Goal: Task Accomplishment & Management: Manage account settings

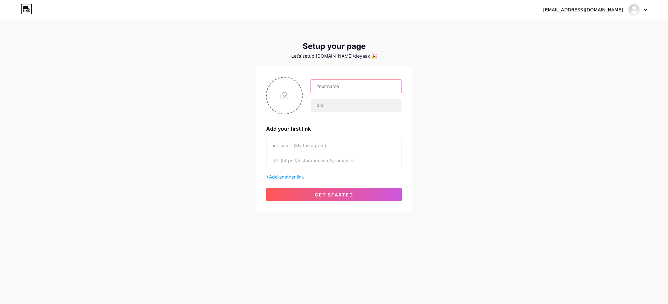
click at [333, 83] on input "text" at bounding box center [356, 86] width 91 height 13
type input "["
click at [348, 87] on input "جمعية المناعة الذاتيةAIA" at bounding box center [356, 86] width 91 height 13
type input "جمعية المناعة الذاتية AIA"
click at [327, 105] on input "text" at bounding box center [356, 105] width 91 height 13
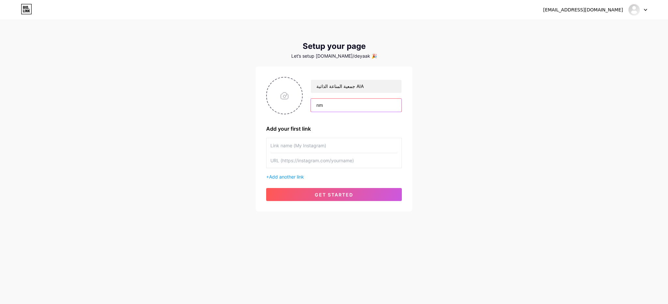
type input "n"
type input "روابط الموقع الإلكتروني و منصات السوشال ميديا الخاصة بالجمعية"
click at [283, 92] on input "file" at bounding box center [284, 96] width 35 height 36
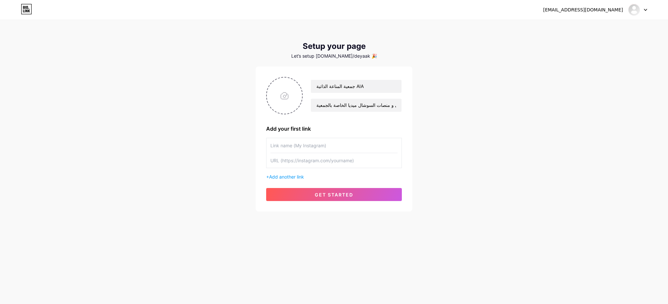
type input "C:\fakepath\Profile-picture.jpg"
click at [323, 159] on input "text" at bounding box center [333, 160] width 127 height 15
paste input "[URL][DOMAIN_NAME][MEDICAL_DATA]"
type input "[URL][DOMAIN_NAME][MEDICAL_DATA]"
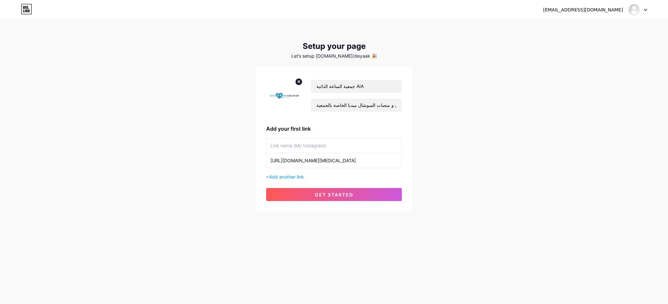
scroll to position [0, 0]
click at [320, 148] on input "text" at bounding box center [333, 145] width 127 height 15
type input "ّ"
type input "Instagram"
click at [281, 177] on span "Add another link" at bounding box center [286, 177] width 35 height 6
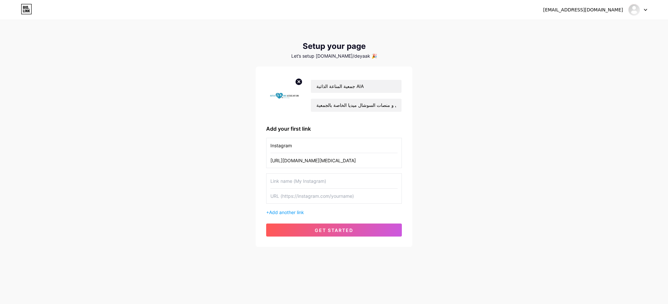
click at [280, 180] on input "text" at bounding box center [333, 181] width 127 height 15
type input "Linkedin"
click at [311, 200] on input "text" at bounding box center [333, 196] width 127 height 15
paste input "[URL][DOMAIN_NAME][MEDICAL_DATA]"
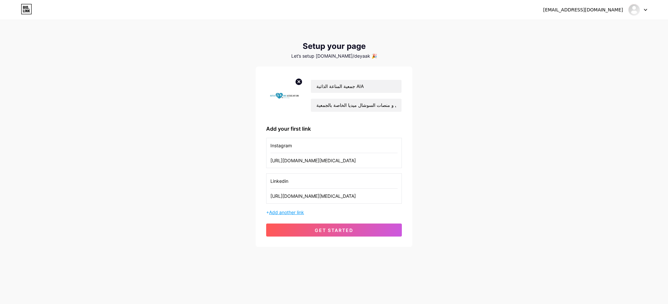
type input "[URL][DOMAIN_NAME][MEDICAL_DATA]"
click at [290, 213] on span "Add another link" at bounding box center [286, 213] width 35 height 6
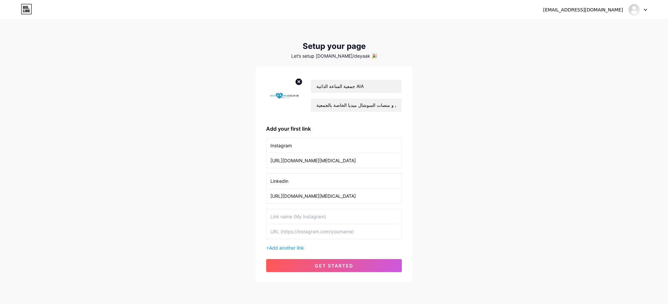
click at [302, 216] on input "text" at bounding box center [333, 216] width 127 height 15
drag, startPoint x: 292, startPoint y: 218, endPoint x: 268, endPoint y: 218, distance: 24.5
click at [268, 218] on div "Website" at bounding box center [334, 224] width 136 height 30
type input "Tiktok"
click at [290, 234] on input "text" at bounding box center [333, 231] width 127 height 15
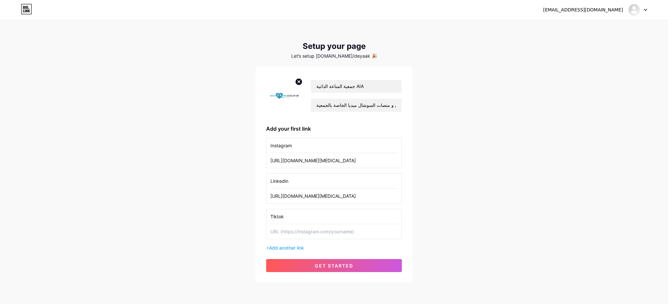
paste input "[URL][DOMAIN_NAME]"
type input "[URL][DOMAIN_NAME]"
click at [288, 248] on span "Add another link" at bounding box center [286, 248] width 35 height 6
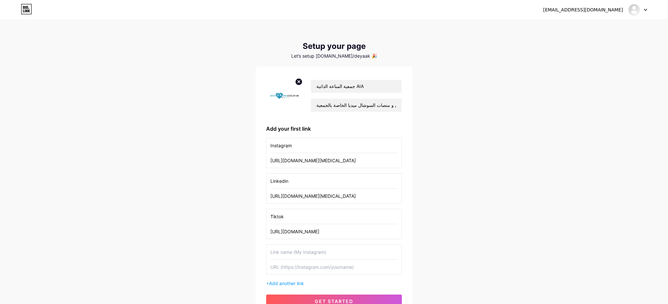
click at [290, 251] on input "text" at bounding box center [333, 252] width 127 height 15
type input "Website"
click at [316, 268] on input "text" at bounding box center [333, 267] width 127 height 15
paste input "[URL][DOMAIN_NAME]"
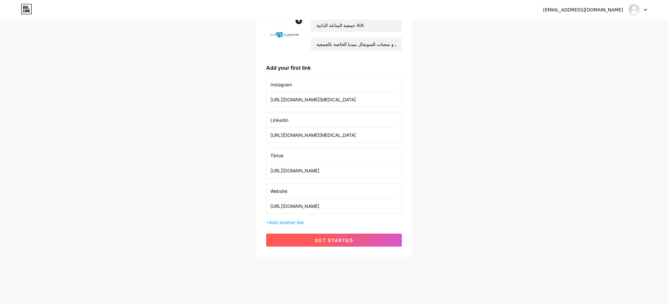
type input "[URL][DOMAIN_NAME]"
click at [320, 243] on button "get started" at bounding box center [334, 240] width 136 height 13
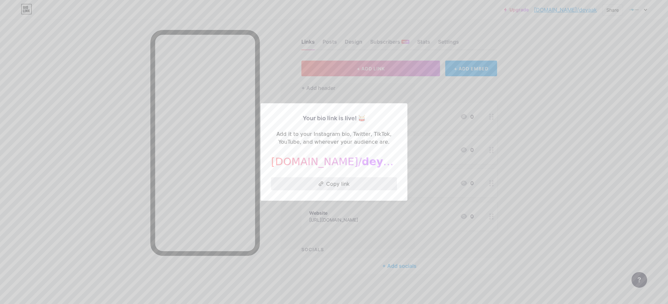
click at [327, 186] on button "Copy link" at bounding box center [334, 183] width 126 height 13
click at [579, 223] on div at bounding box center [334, 152] width 668 height 304
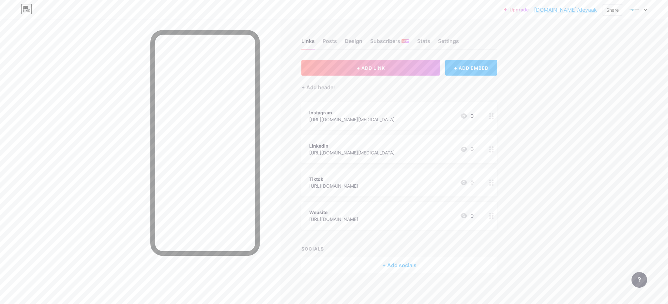
scroll to position [1, 0]
drag, startPoint x: 348, startPoint y: 208, endPoint x: 329, endPoint y: 101, distance: 108.3
click at [329, 101] on span "Instagram [URL][DOMAIN_NAME][MEDICAL_DATA] 0 Linkedin [URL][DOMAIN_NAME][MEDICA…" at bounding box center [399, 165] width 196 height 128
click at [345, 104] on div "Instagram [URL][DOMAIN_NAME][MEDICAL_DATA] 0" at bounding box center [399, 115] width 196 height 28
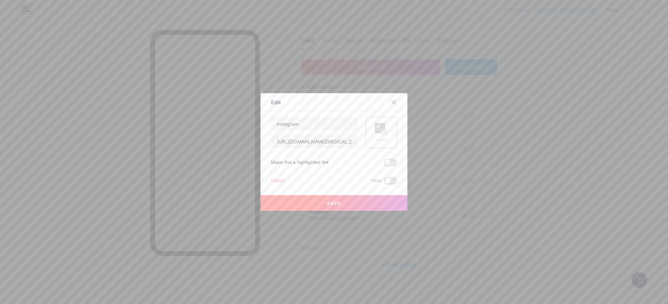
click at [392, 103] on icon at bounding box center [393, 102] width 5 height 5
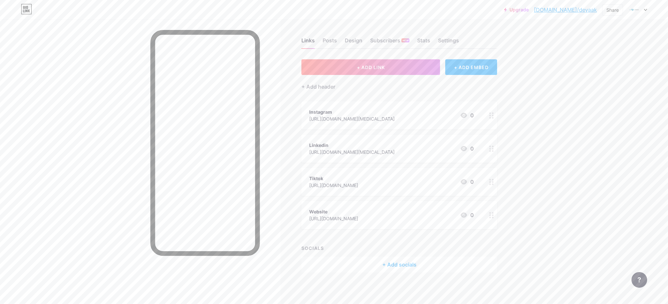
click at [345, 109] on div "Instagram" at bounding box center [351, 112] width 85 height 7
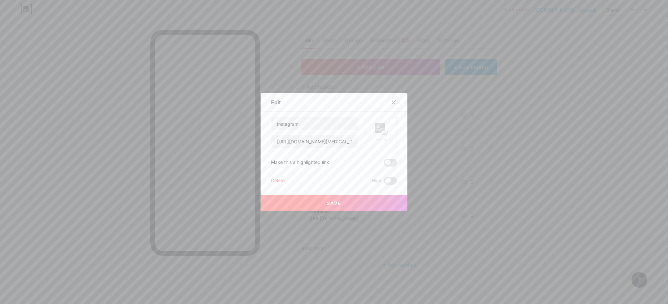
click at [378, 134] on icon at bounding box center [381, 129] width 13 height 12
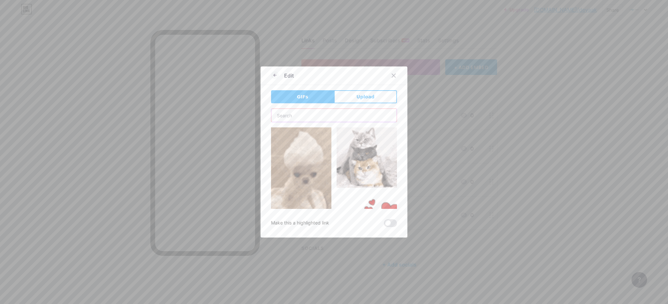
click at [338, 115] on input "text" at bounding box center [333, 115] width 125 height 13
click at [366, 97] on span "Upload" at bounding box center [365, 97] width 18 height 7
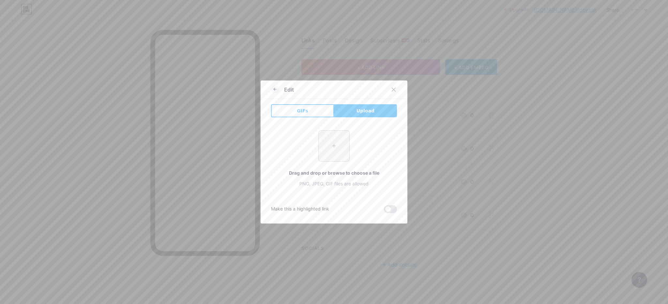
click at [334, 146] on input "file" at bounding box center [334, 146] width 31 height 31
type input "C:\fakepath\instagram.png"
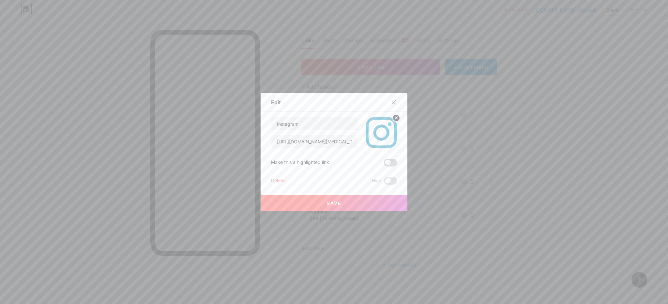
click at [387, 162] on span at bounding box center [390, 163] width 13 height 8
click at [384, 164] on input "checkbox" at bounding box center [384, 164] width 0 height 0
click at [341, 206] on button "Save" at bounding box center [333, 203] width 147 height 16
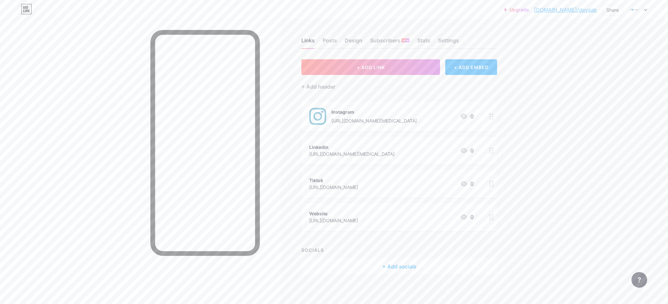
click at [375, 111] on div "Instagram" at bounding box center [373, 112] width 85 height 7
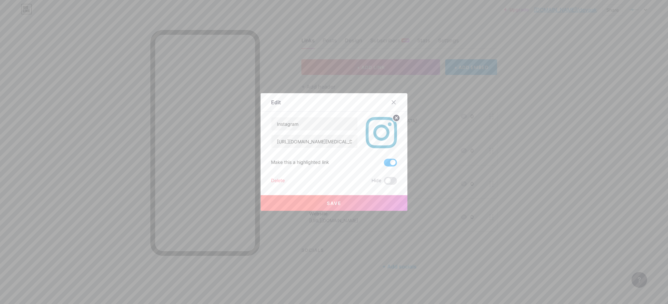
click at [382, 130] on img at bounding box center [380, 132] width 31 height 31
click at [395, 119] on circle at bounding box center [396, 117] width 7 height 7
click at [378, 130] on rect at bounding box center [380, 128] width 10 height 10
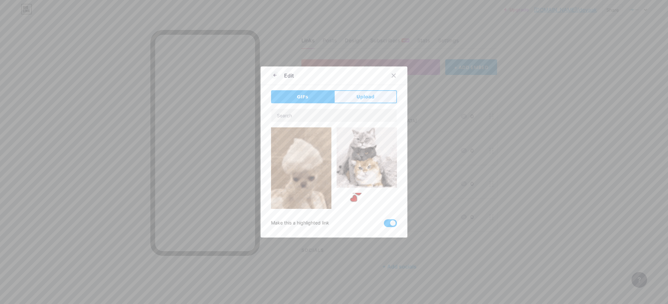
click at [352, 102] on button "Upload" at bounding box center [365, 96] width 63 height 13
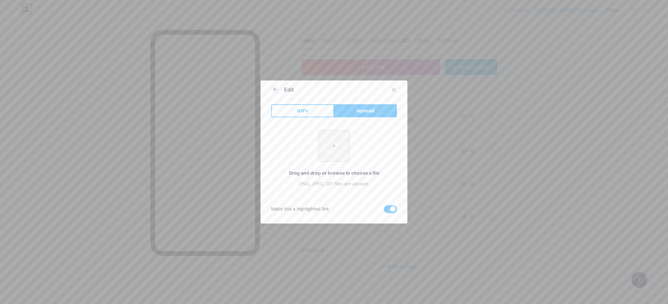
click at [337, 143] on input "file" at bounding box center [334, 146] width 31 height 31
type input "C:\fakepath\instagram.png"
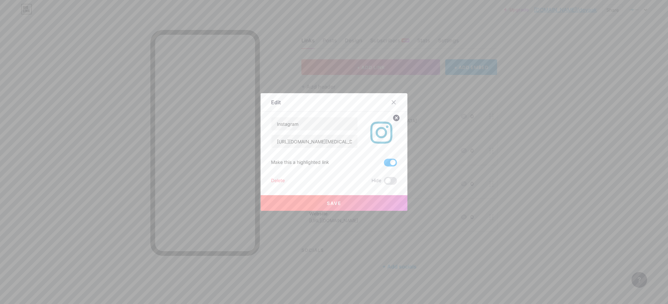
click at [336, 205] on span "Save" at bounding box center [334, 204] width 15 height 6
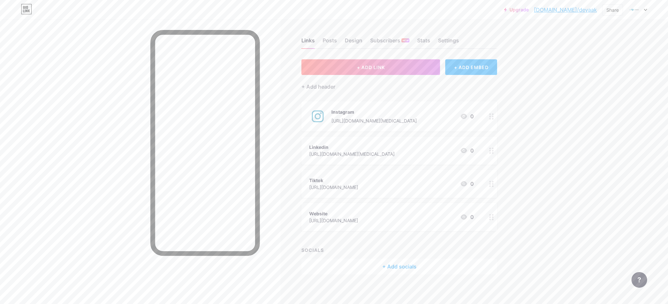
click at [474, 141] on div "Linkedin [URL][DOMAIN_NAME][MEDICAL_DATA] 0" at bounding box center [399, 151] width 196 height 28
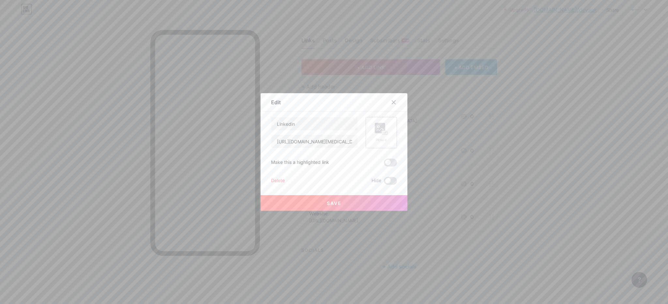
click at [379, 134] on icon at bounding box center [381, 129] width 13 height 12
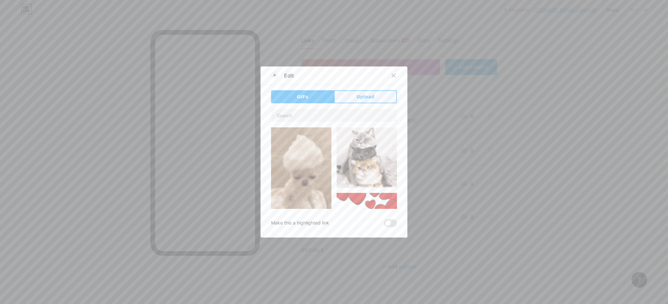
click at [370, 100] on span "Upload" at bounding box center [365, 97] width 18 height 7
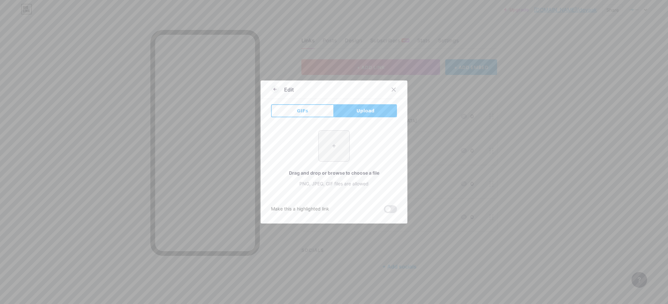
click at [333, 151] on input "file" at bounding box center [334, 146] width 31 height 31
type input "C:\fakepath\linkedin.png"
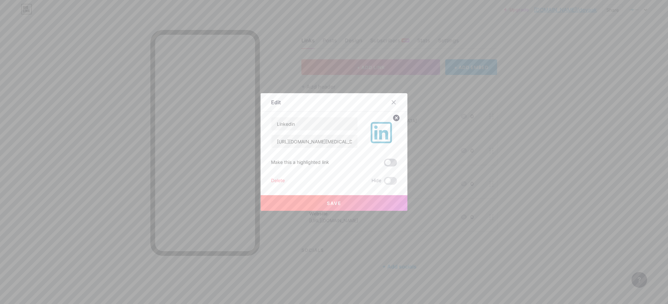
click at [388, 162] on span at bounding box center [390, 163] width 13 height 8
click at [384, 164] on input "checkbox" at bounding box center [384, 164] width 0 height 0
click at [348, 202] on button "Save" at bounding box center [333, 203] width 147 height 16
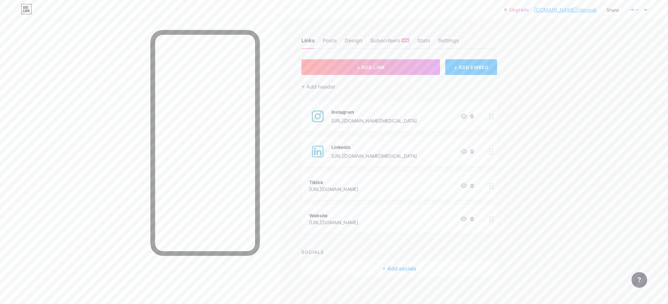
click at [368, 113] on div "Instagram" at bounding box center [373, 112] width 85 height 7
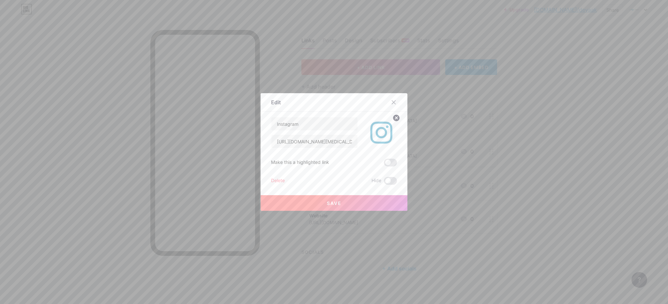
click at [389, 164] on span at bounding box center [390, 163] width 13 height 8
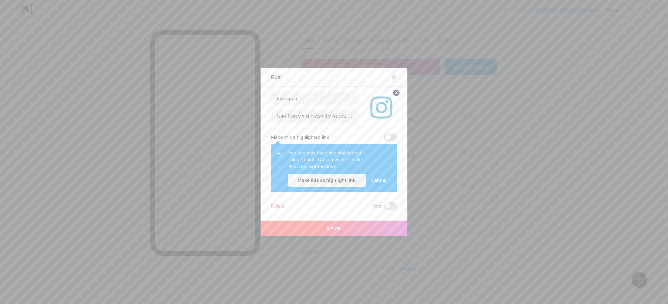
click at [390, 135] on span at bounding box center [390, 138] width 13 height 8
click at [388, 139] on span at bounding box center [390, 138] width 13 height 8
click at [323, 179] on span "Make this as highlight link." at bounding box center [326, 180] width 59 height 6
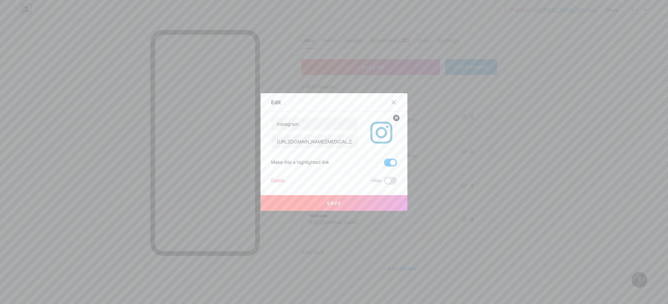
click at [392, 162] on span at bounding box center [390, 163] width 13 height 8
click at [384, 164] on input "checkbox" at bounding box center [384, 164] width 0 height 0
click at [355, 203] on button "Save" at bounding box center [333, 203] width 147 height 16
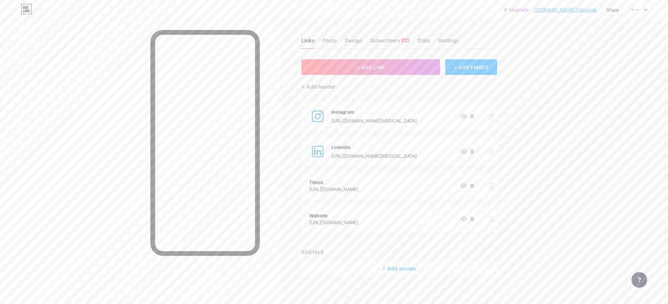
click at [417, 151] on div "Linkedin [URL][DOMAIN_NAME][MEDICAL_DATA]" at bounding box center [373, 151] width 85 height 17
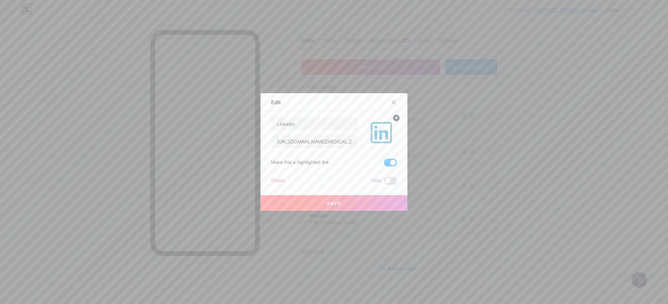
click at [391, 163] on span at bounding box center [390, 163] width 13 height 8
click at [384, 164] on input "checkbox" at bounding box center [384, 164] width 0 height 0
click at [349, 201] on button "Save" at bounding box center [333, 203] width 147 height 16
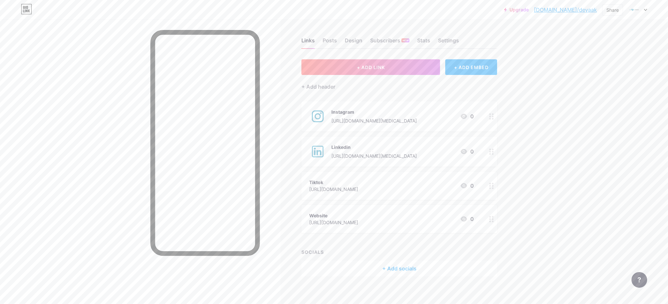
click at [352, 180] on div "Tiktok" at bounding box center [333, 182] width 49 height 7
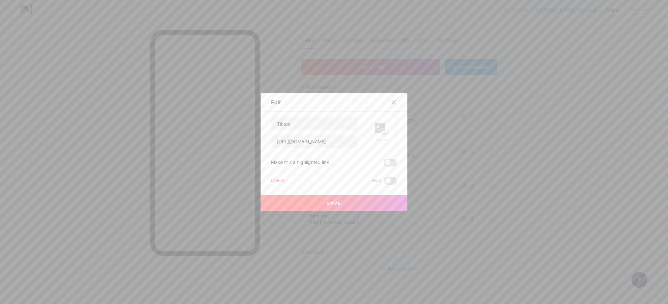
click at [378, 132] on rect at bounding box center [380, 128] width 10 height 10
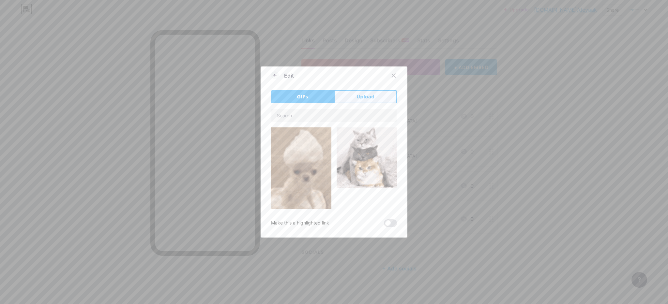
click at [364, 96] on span "Upload" at bounding box center [365, 97] width 18 height 7
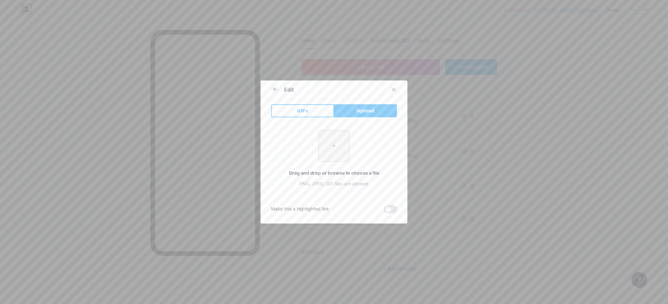
click at [330, 147] on input "file" at bounding box center [334, 146] width 31 height 31
type input "C:\fakepath\tik-tok.png"
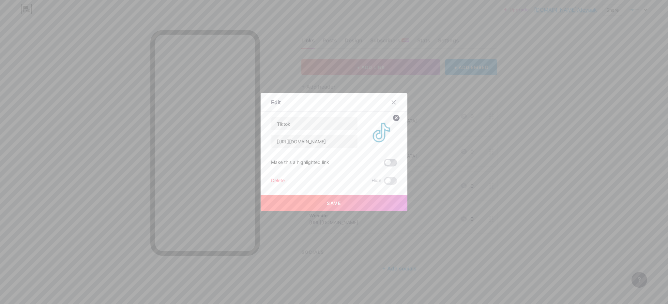
click at [388, 162] on span at bounding box center [390, 163] width 13 height 8
click at [384, 164] on input "checkbox" at bounding box center [384, 164] width 0 height 0
click at [323, 207] on button "Save" at bounding box center [333, 203] width 147 height 16
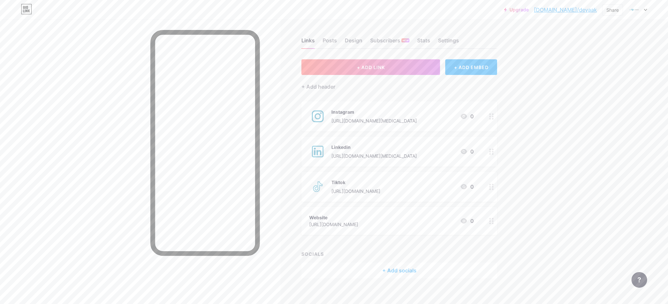
click at [380, 179] on div "Tiktok" at bounding box center [355, 182] width 49 height 7
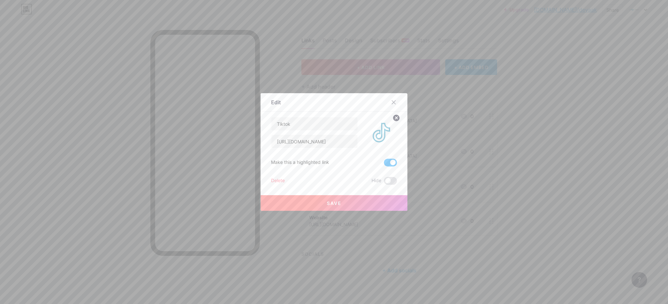
click at [391, 163] on span at bounding box center [390, 163] width 13 height 8
click at [384, 164] on input "checkbox" at bounding box center [384, 164] width 0 height 0
click at [350, 203] on button "Save" at bounding box center [333, 203] width 147 height 16
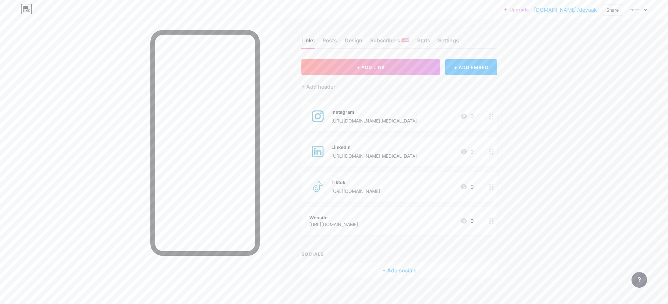
click at [350, 219] on div "Website" at bounding box center [333, 217] width 49 height 7
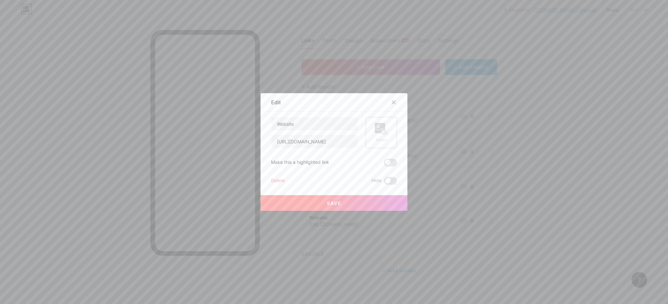
click at [391, 138] on div "Picture" at bounding box center [380, 132] width 31 height 31
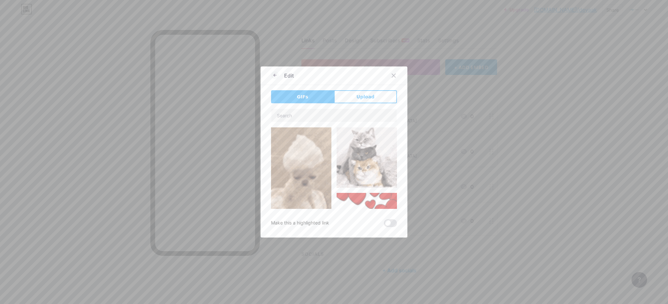
click at [364, 91] on button "Upload" at bounding box center [365, 96] width 63 height 13
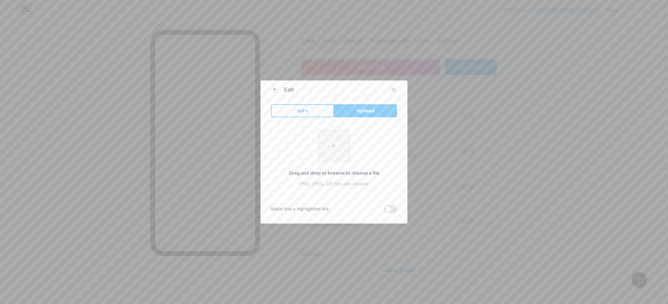
click at [338, 145] on input "file" at bounding box center [334, 146] width 31 height 31
type input "C:\fakepath\world-wide-web.png"
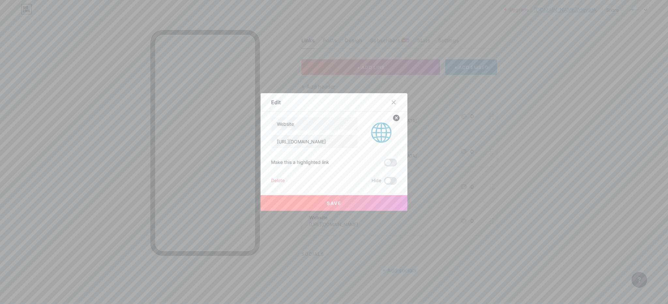
click at [352, 207] on button "Save" at bounding box center [333, 203] width 147 height 16
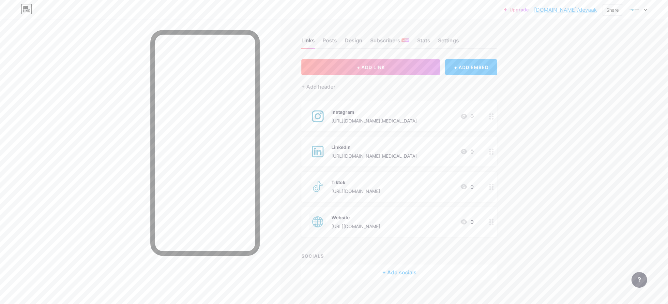
click at [372, 112] on div "Instagram" at bounding box center [373, 112] width 85 height 7
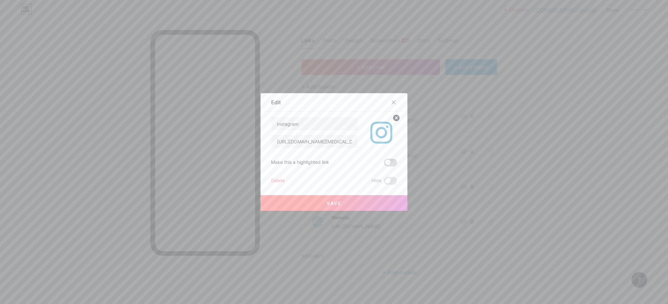
click at [388, 162] on span at bounding box center [390, 163] width 13 height 8
click at [384, 164] on input "checkbox" at bounding box center [384, 164] width 0 height 0
click at [358, 198] on button "Save" at bounding box center [333, 203] width 147 height 16
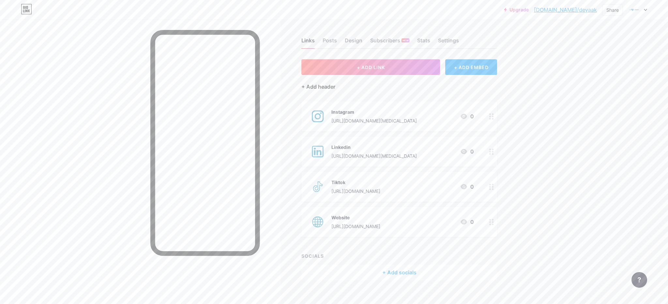
click at [320, 86] on div "+ Add header" at bounding box center [318, 87] width 34 height 8
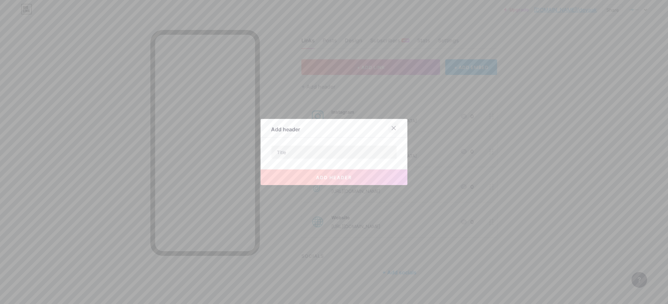
click at [392, 128] on icon at bounding box center [393, 128] width 5 height 5
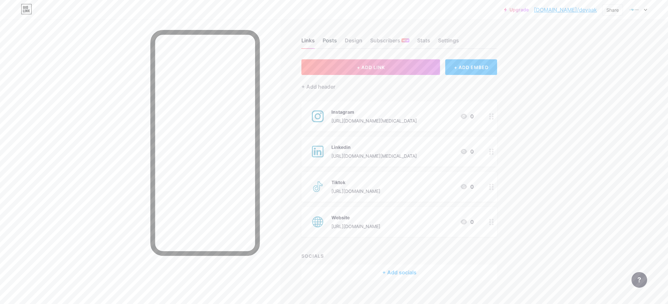
click at [330, 40] on div "Posts" at bounding box center [329, 43] width 14 height 12
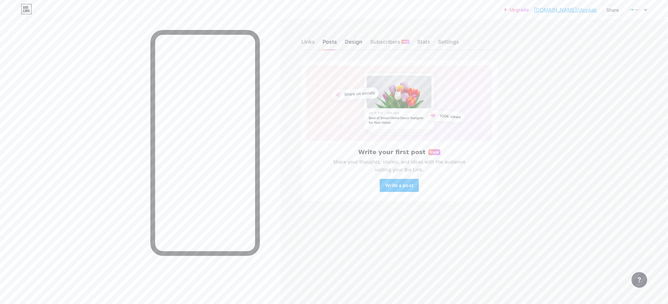
click at [351, 45] on div "Design" at bounding box center [354, 44] width 18 height 12
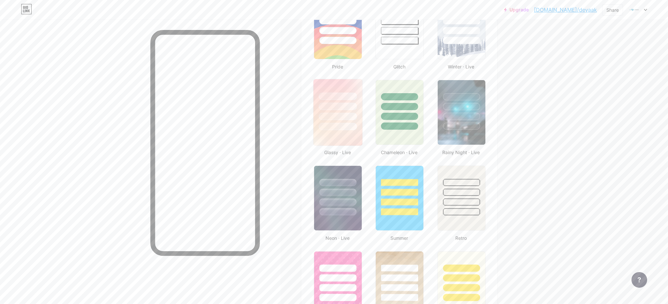
scroll to position [284, 0]
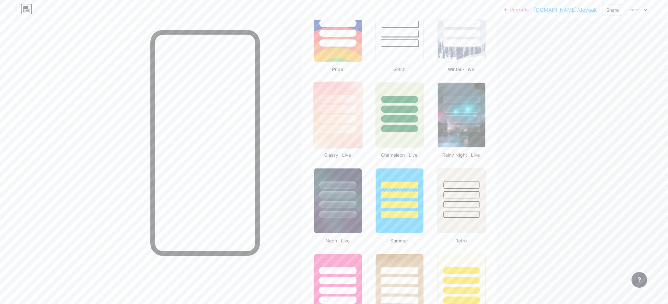
click at [342, 141] on img at bounding box center [337, 115] width 49 height 67
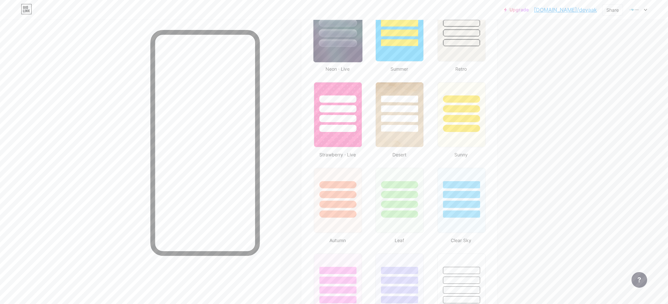
scroll to position [477, 0]
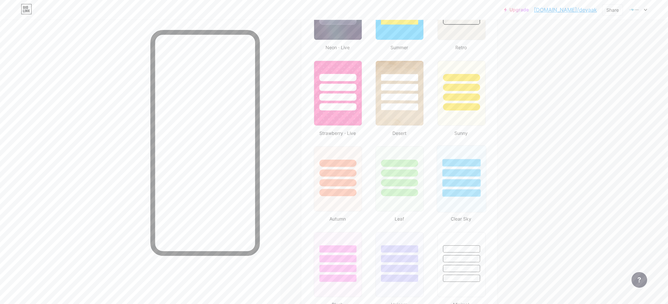
click at [465, 163] on div at bounding box center [461, 162] width 38 height 7
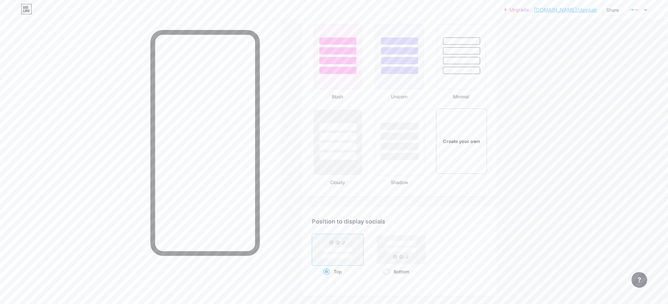
scroll to position [685, 0]
click at [467, 161] on div "Create your own" at bounding box center [461, 141] width 52 height 67
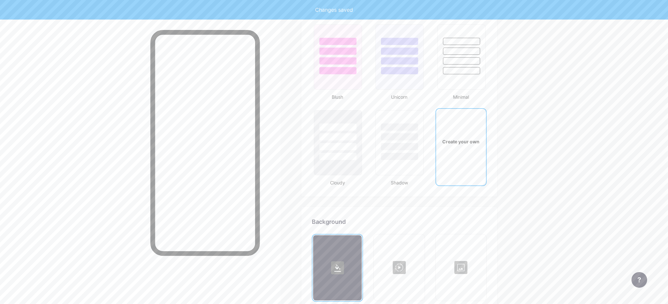
scroll to position [866, 0]
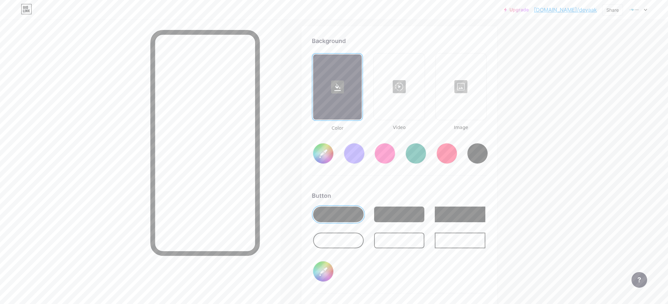
type input "#ffffff"
type input "#000000"
click at [325, 160] on input "#ffffff" at bounding box center [323, 153] width 20 height 20
click at [412, 180] on div "Background Color Video Image #9dc9d7 Button #000000 Font Inter Poppins EB Garam…" at bounding box center [399, 230] width 175 height 386
click at [353, 241] on div at bounding box center [338, 241] width 51 height 16
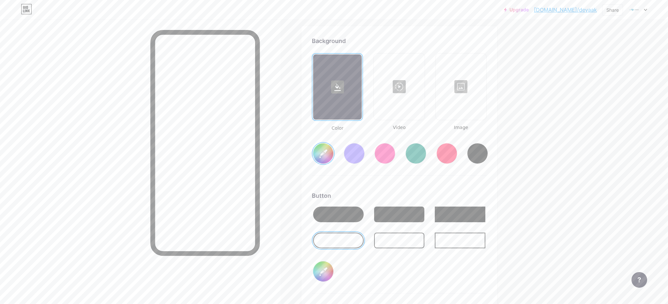
click at [324, 270] on input "#000000" at bounding box center [323, 271] width 20 height 20
type input "#9dc9d7"
type input "#2093ba"
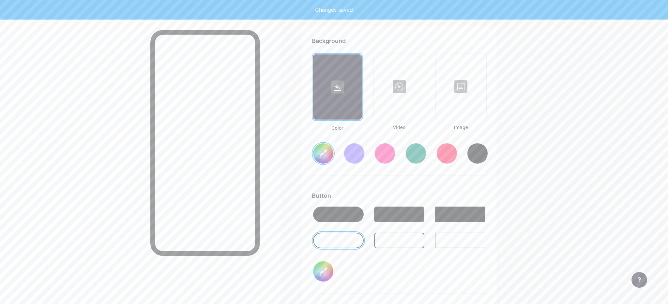
type input "#9dc9d7"
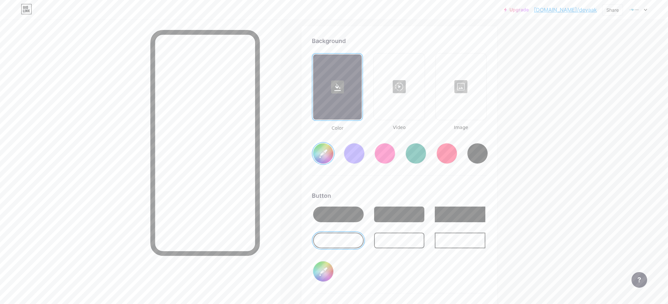
type input "#2093ba"
click at [349, 271] on div "Button #2093ba" at bounding box center [399, 242] width 175 height 102
click at [321, 157] on input "#9dc9d7" at bounding box center [323, 153] width 20 height 20
type input "#ccf3ff"
click at [410, 191] on div "Background Color Video Image #ccf3ff Button #2093ba Font Inter Poppins EB Garam…" at bounding box center [399, 230] width 175 height 386
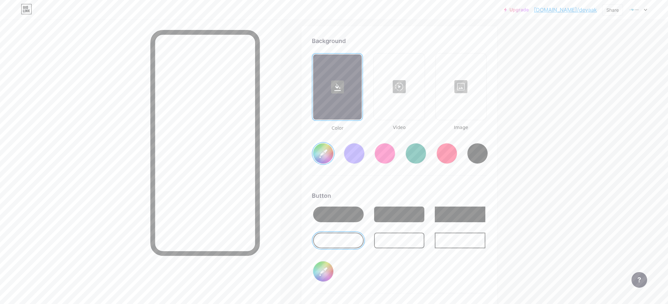
click at [453, 110] on div at bounding box center [460, 86] width 49 height 65
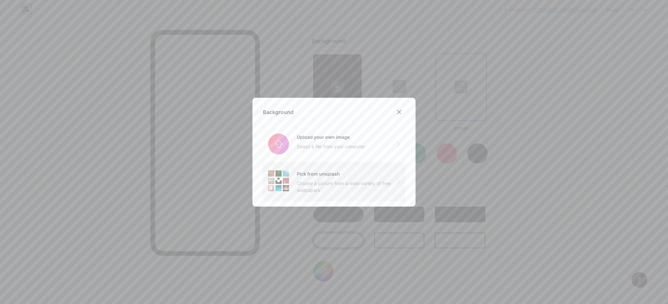
click at [351, 185] on div "Choose a picture from a wide variety of free wallpapers" at bounding box center [347, 187] width 100 height 14
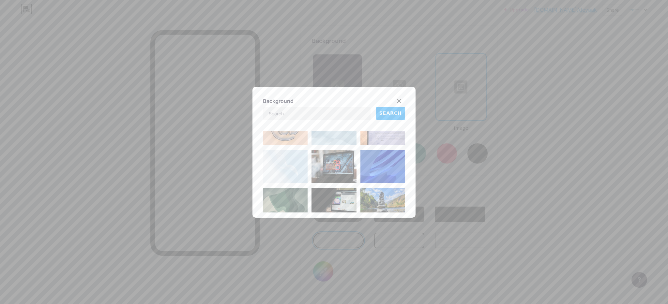
scroll to position [171, 0]
click at [296, 170] on img at bounding box center [285, 165] width 45 height 33
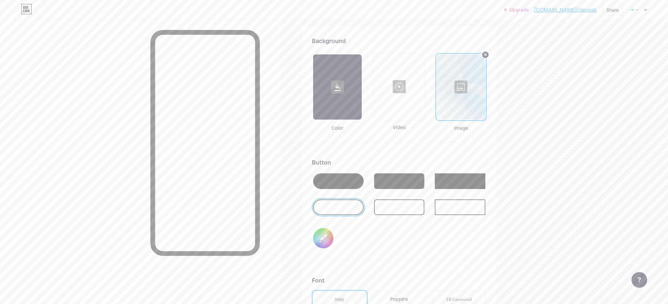
drag, startPoint x: 468, startPoint y: 101, endPoint x: 456, endPoint y: 101, distance: 11.4
click at [456, 101] on div at bounding box center [461, 86] width 49 height 65
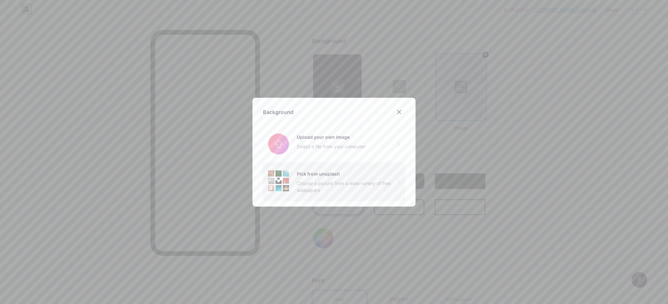
click at [328, 185] on div "Choose a picture from a wide variety of free wallpapers" at bounding box center [347, 187] width 100 height 14
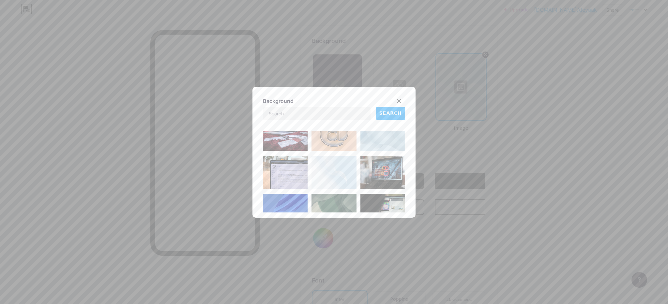
scroll to position [655, 0]
click at [335, 182] on img at bounding box center [333, 173] width 45 height 33
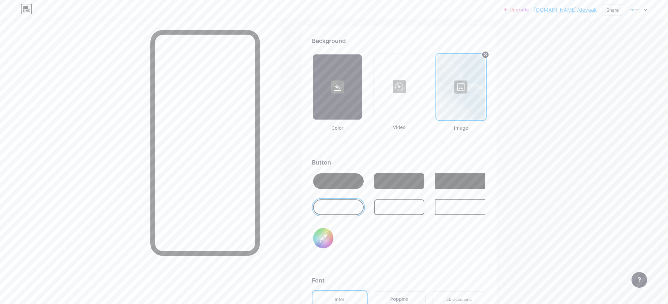
drag, startPoint x: 458, startPoint y: 91, endPoint x: 447, endPoint y: 92, distance: 11.1
click at [447, 92] on div at bounding box center [461, 86] width 49 height 65
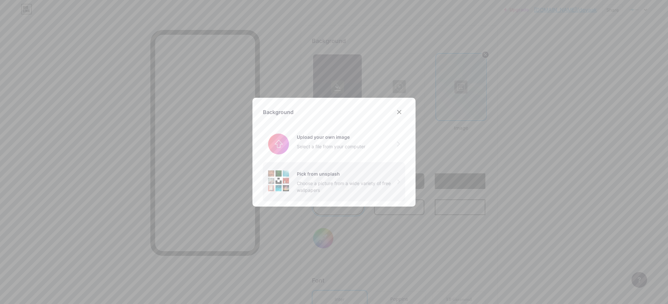
click at [369, 178] on div "Pick from unsplash Choose a picture from a wide variety of free wallpapers" at bounding box center [347, 182] width 100 height 23
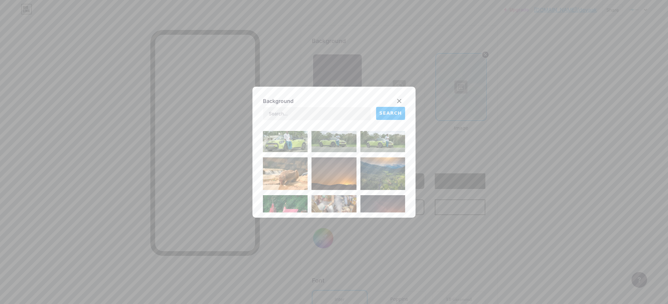
scroll to position [1337, 0]
click at [327, 115] on input "text" at bounding box center [316, 113] width 107 height 13
type input "light blue"
click at [393, 116] on span "SEARCH" at bounding box center [390, 113] width 22 height 7
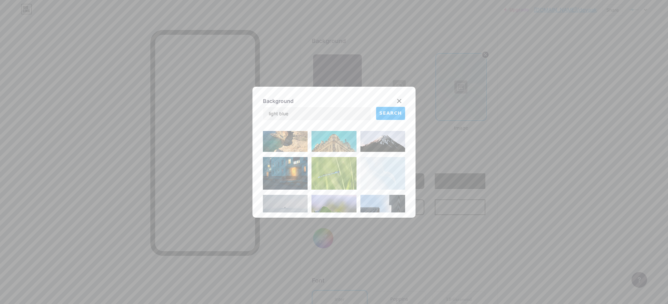
scroll to position [2132, 0]
click at [384, 170] on img at bounding box center [382, 172] width 45 height 33
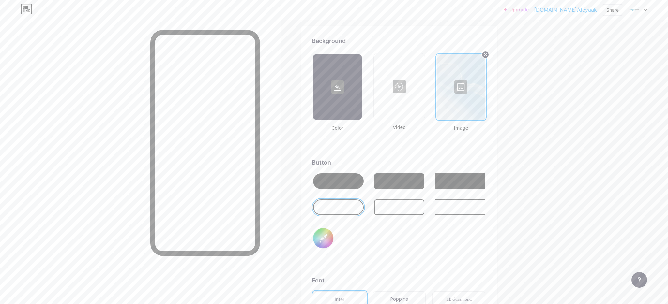
drag, startPoint x: 467, startPoint y: 97, endPoint x: 474, endPoint y: 97, distance: 7.5
click at [474, 97] on div at bounding box center [461, 86] width 49 height 65
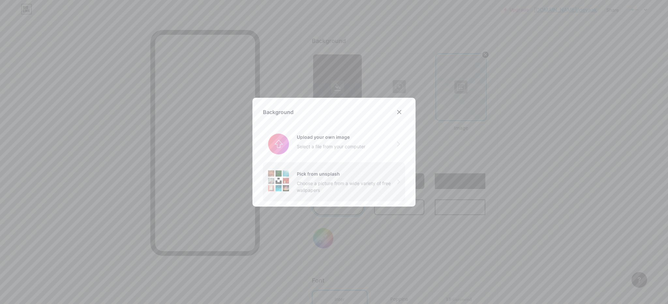
click at [317, 184] on div "Choose a picture from a wide variety of free wallpapers" at bounding box center [347, 187] width 100 height 14
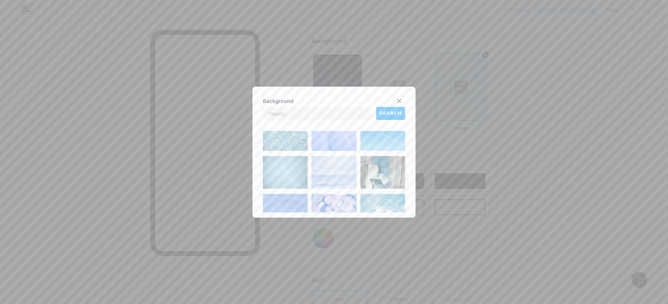
scroll to position [0, 0]
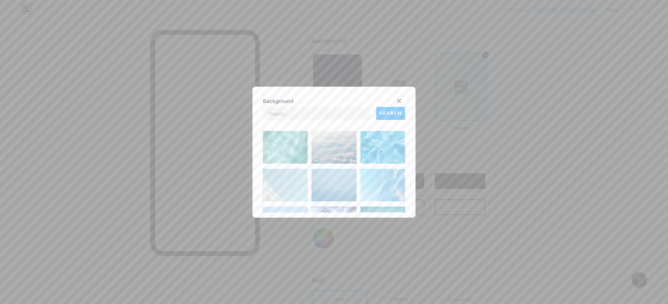
click at [383, 182] on img at bounding box center [382, 185] width 45 height 33
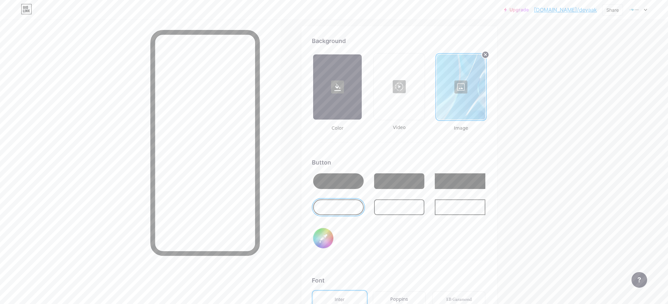
click at [459, 87] on div at bounding box center [461, 86] width 49 height 65
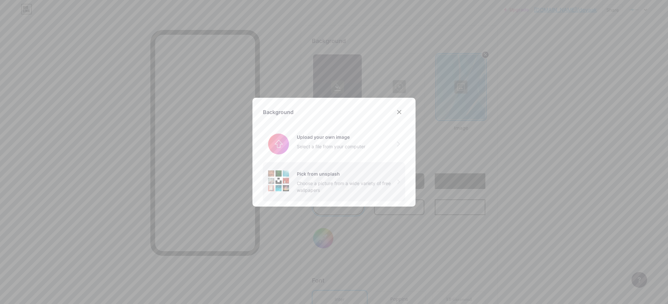
click at [311, 185] on div "Choose a picture from a wide variety of free wallpapers" at bounding box center [347, 187] width 100 height 14
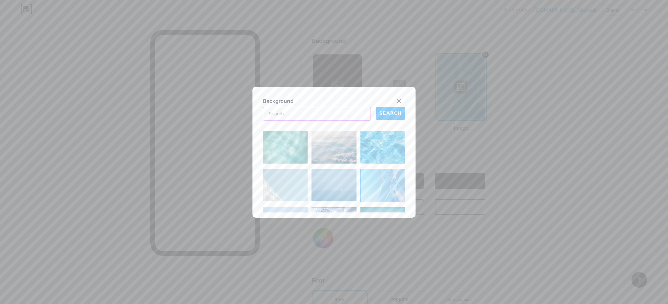
click at [300, 111] on input "text" at bounding box center [316, 113] width 107 height 13
type input "white"
click at [389, 118] on button "SEARCH" at bounding box center [390, 113] width 29 height 13
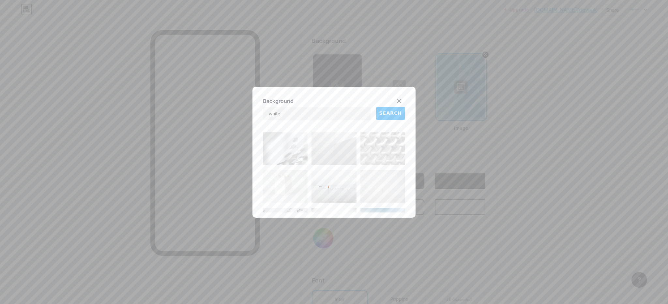
scroll to position [76, 0]
click at [295, 150] on img at bounding box center [285, 147] width 45 height 33
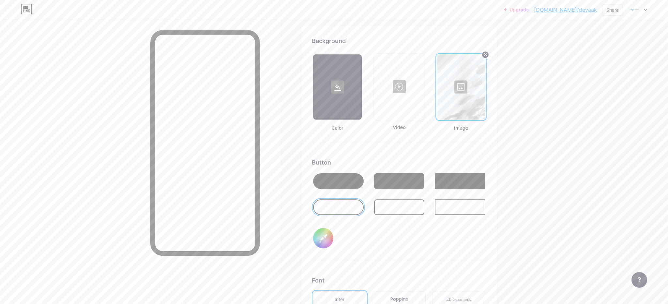
click at [445, 93] on div at bounding box center [461, 86] width 49 height 65
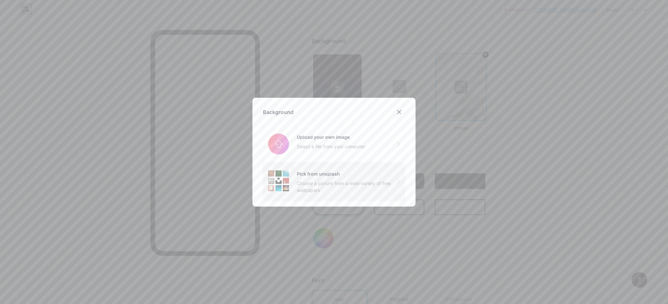
click at [311, 181] on div "Choose a picture from a wide variety of free wallpapers" at bounding box center [347, 187] width 100 height 14
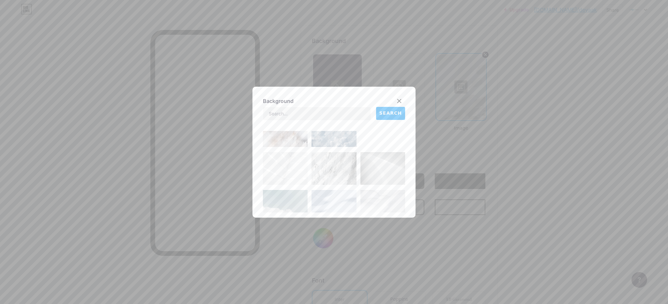
scroll to position [208, 0]
click at [381, 174] on img at bounding box center [382, 167] width 45 height 33
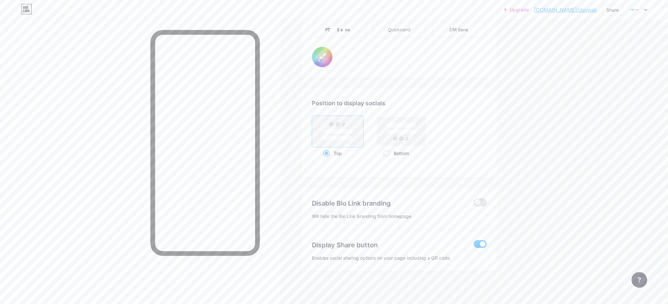
scroll to position [1187, 0]
